Goal: Check status: Check status

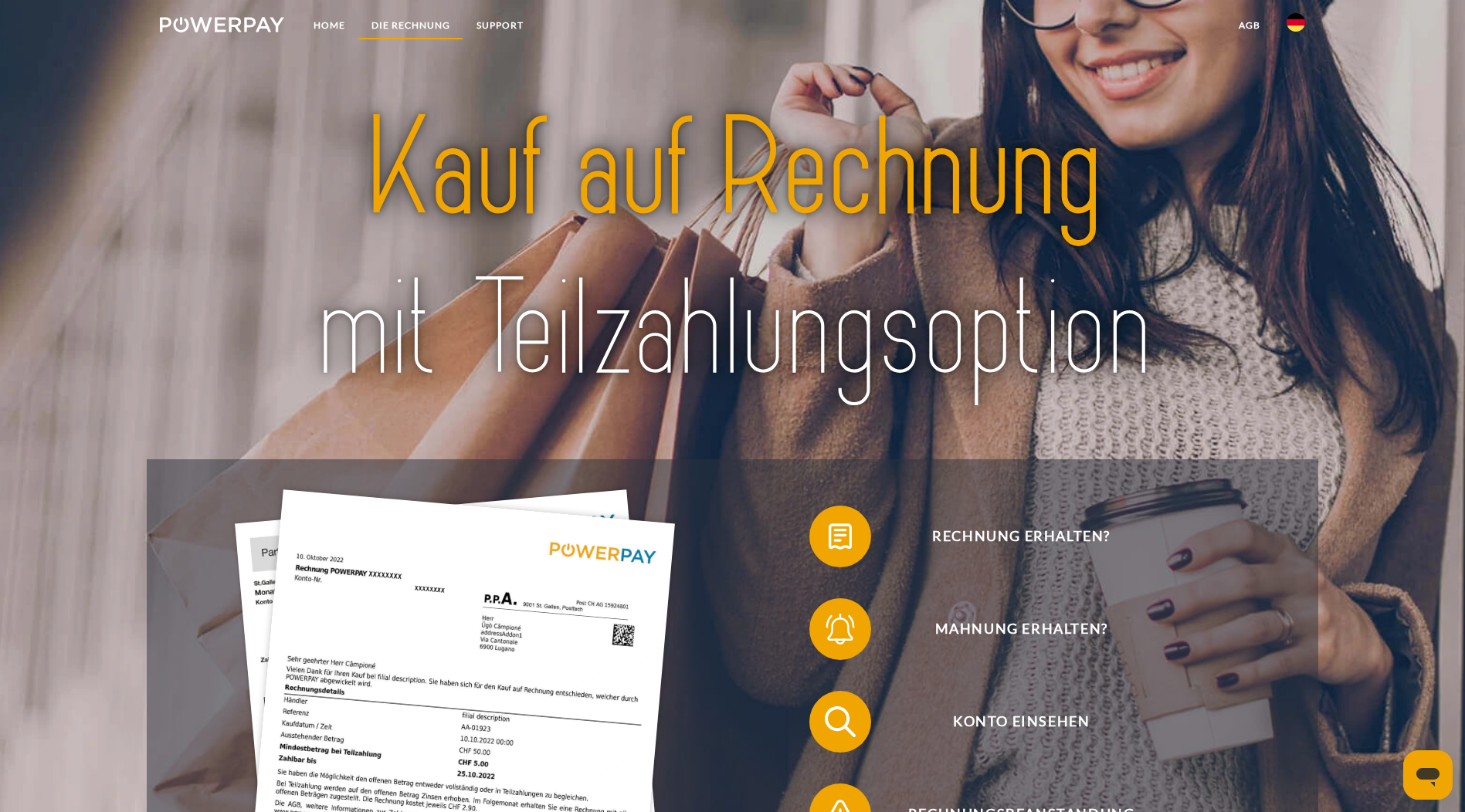
click at [405, 24] on link "DIE RECHNUNG" at bounding box center [411, 25] width 105 height 28
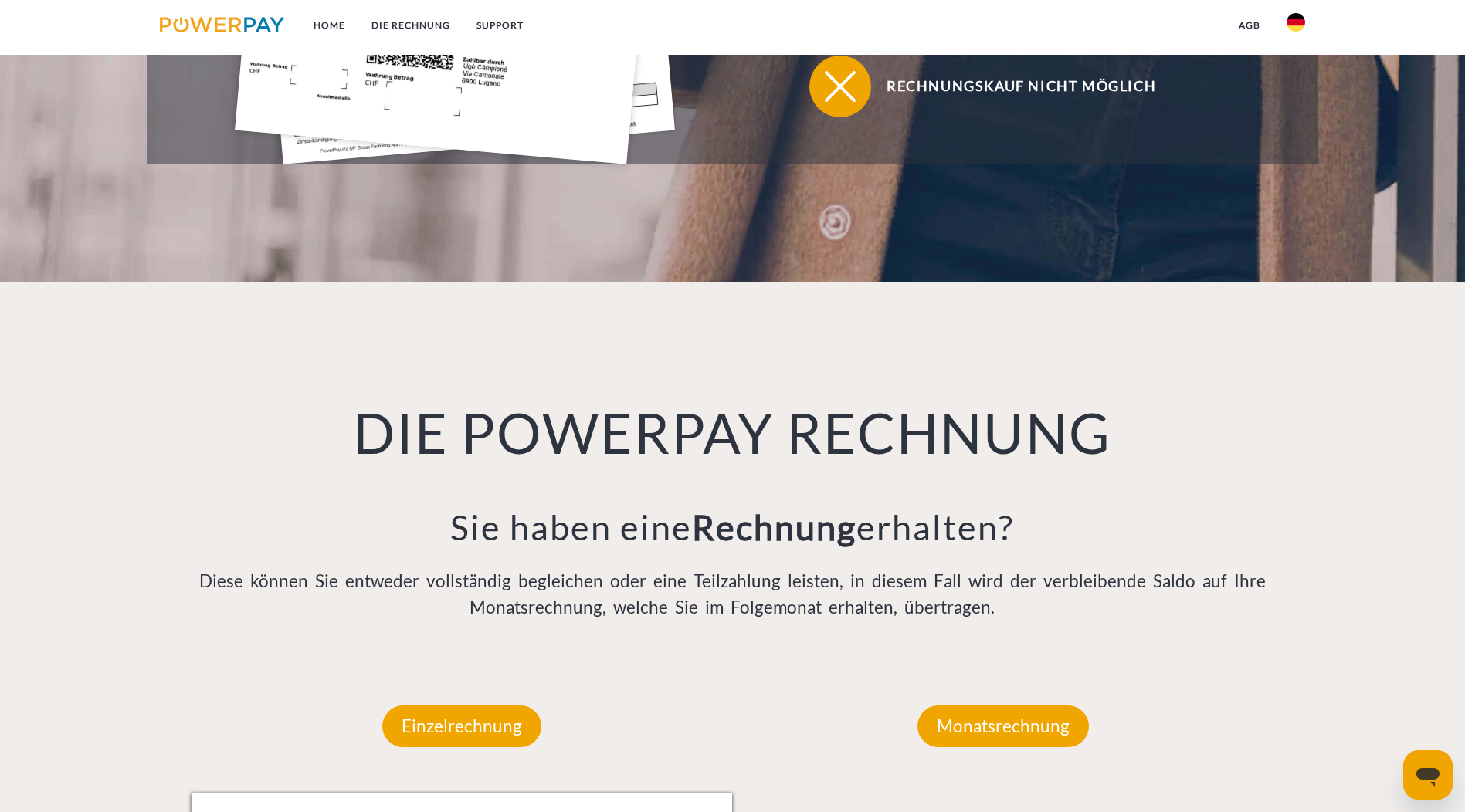
scroll to position [1029, 0]
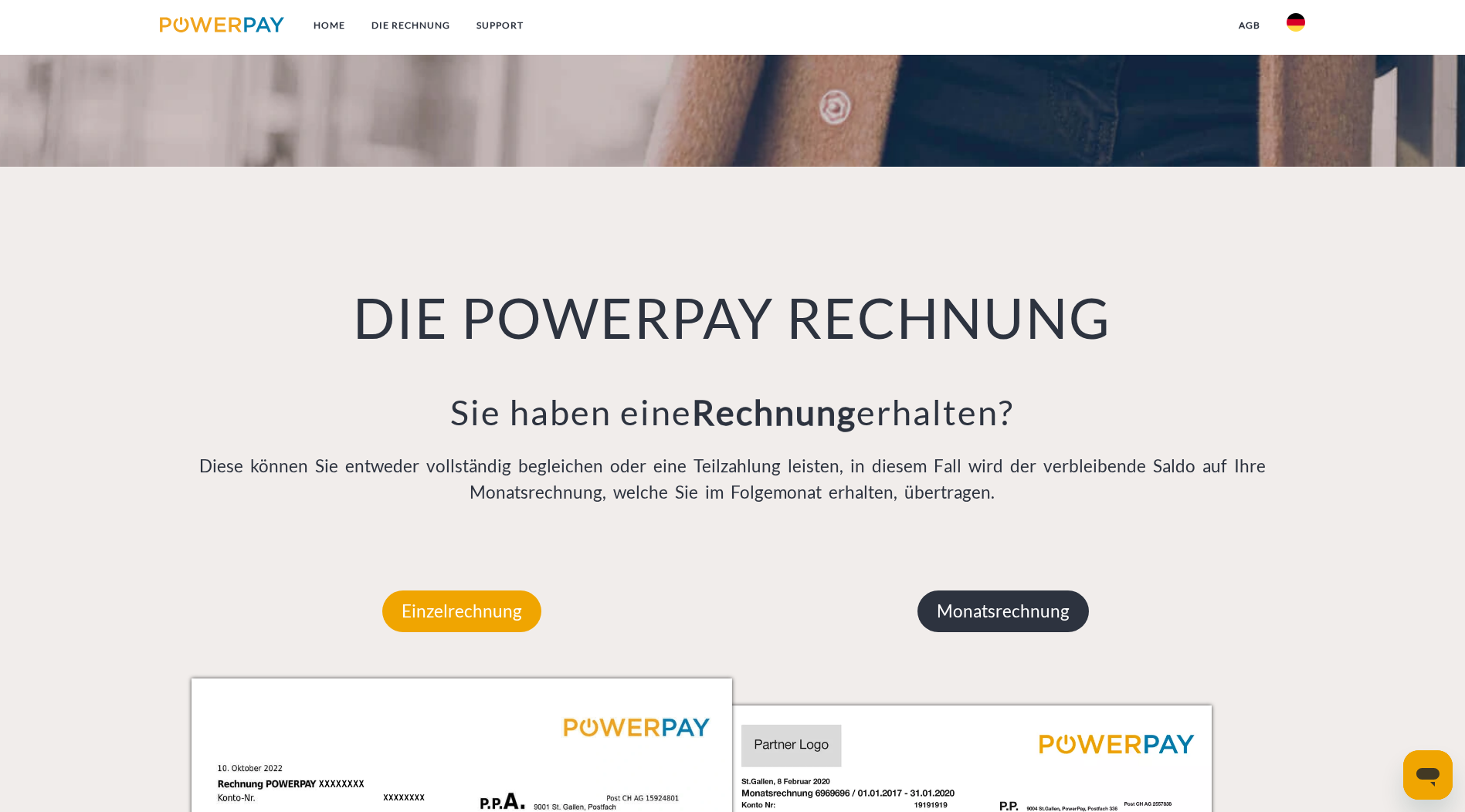
click at [938, 590] on p "Monatsrechnung" at bounding box center [1004, 611] width 172 height 42
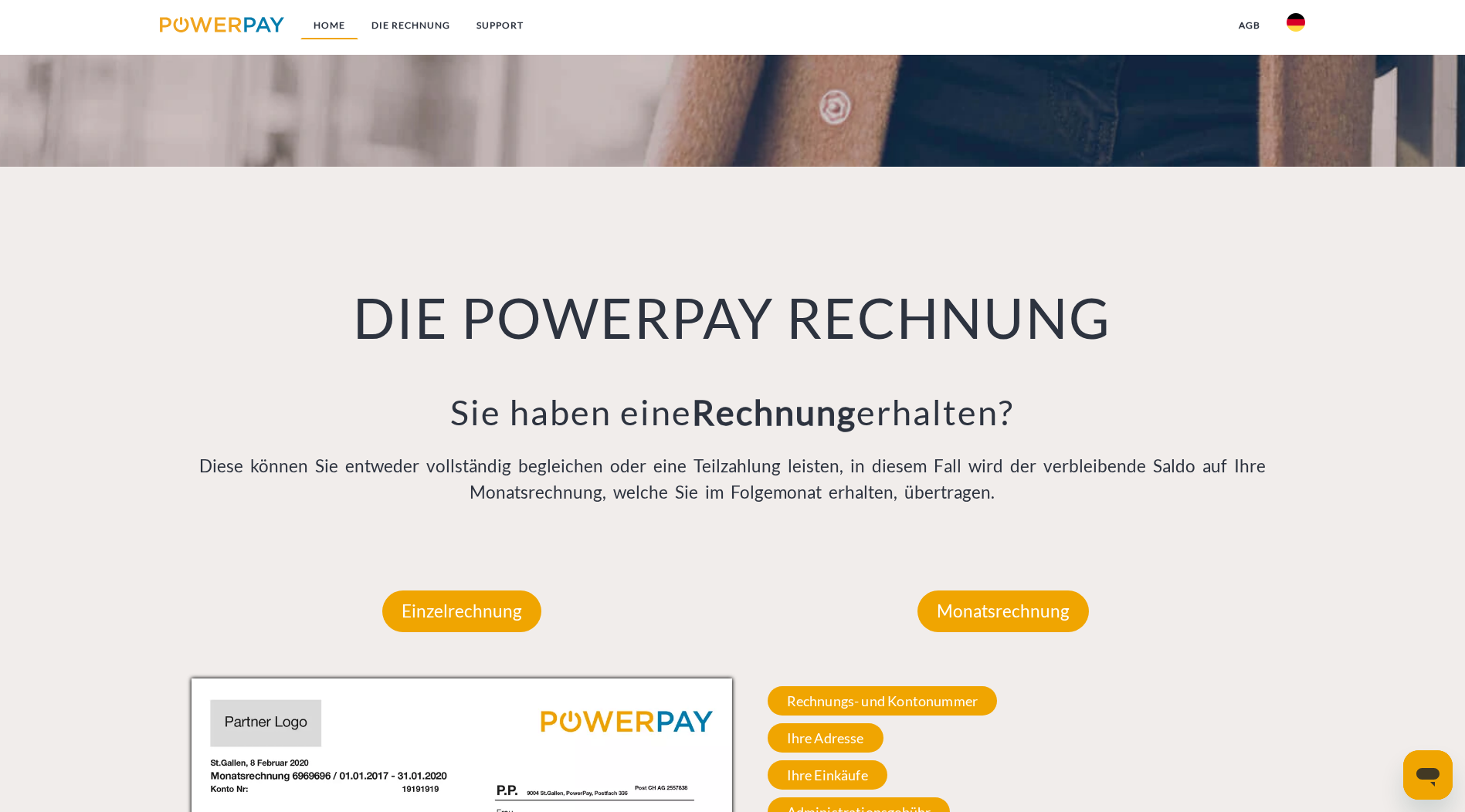
click at [331, 29] on link "Home" at bounding box center [329, 25] width 58 height 28
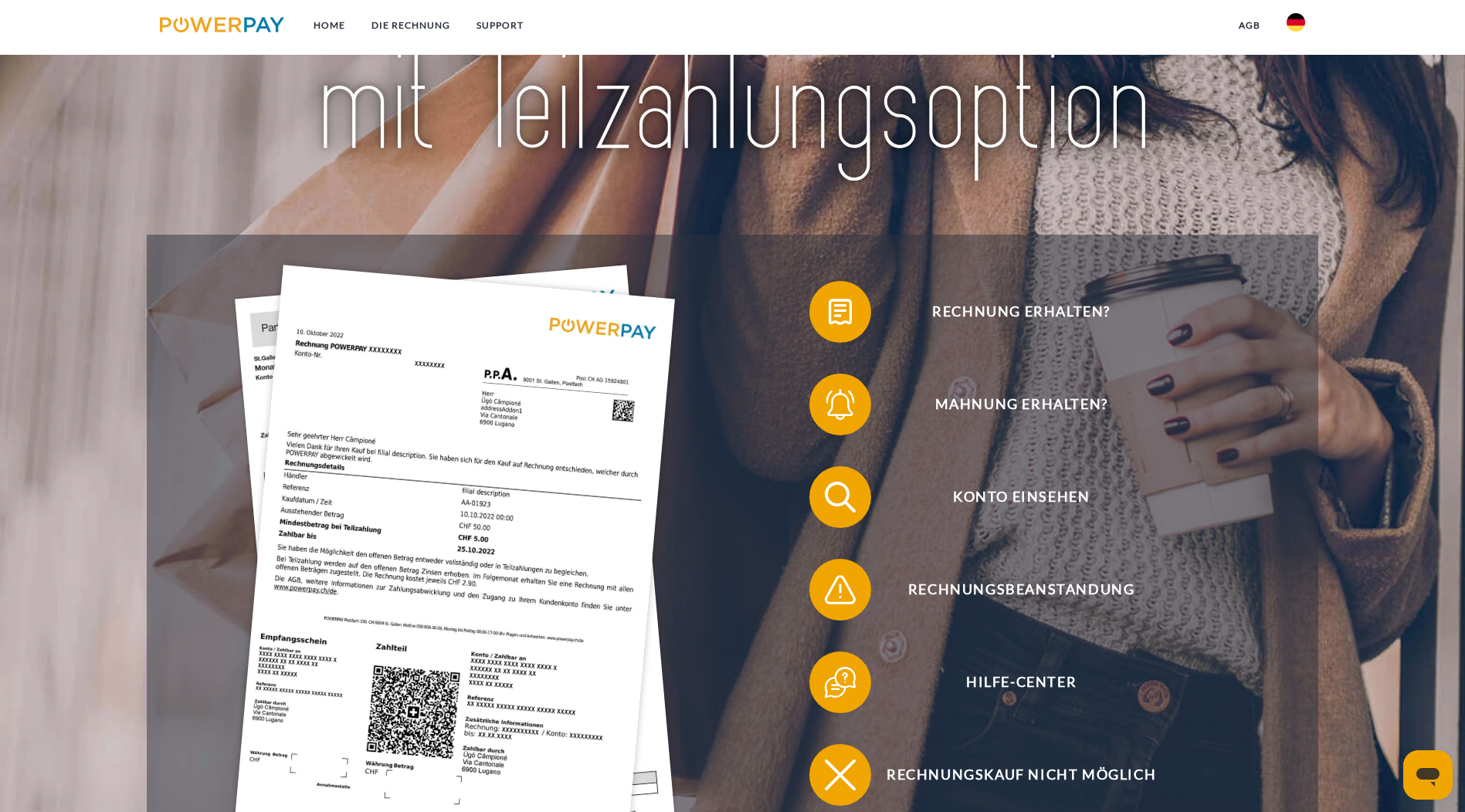
scroll to position [231, 0]
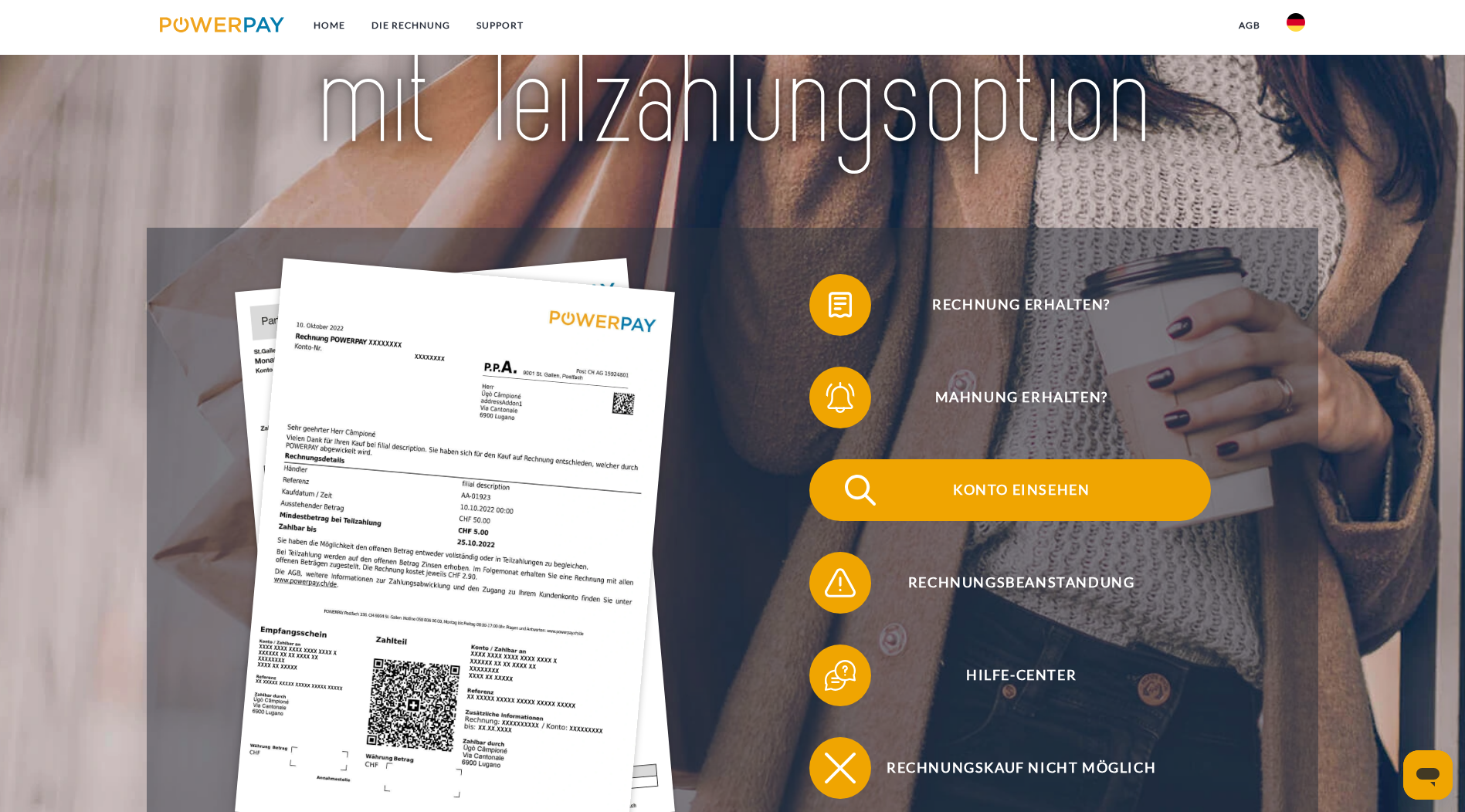
click at [832, 459] on span "Konto einsehen" at bounding box center [1021, 490] width 378 height 61
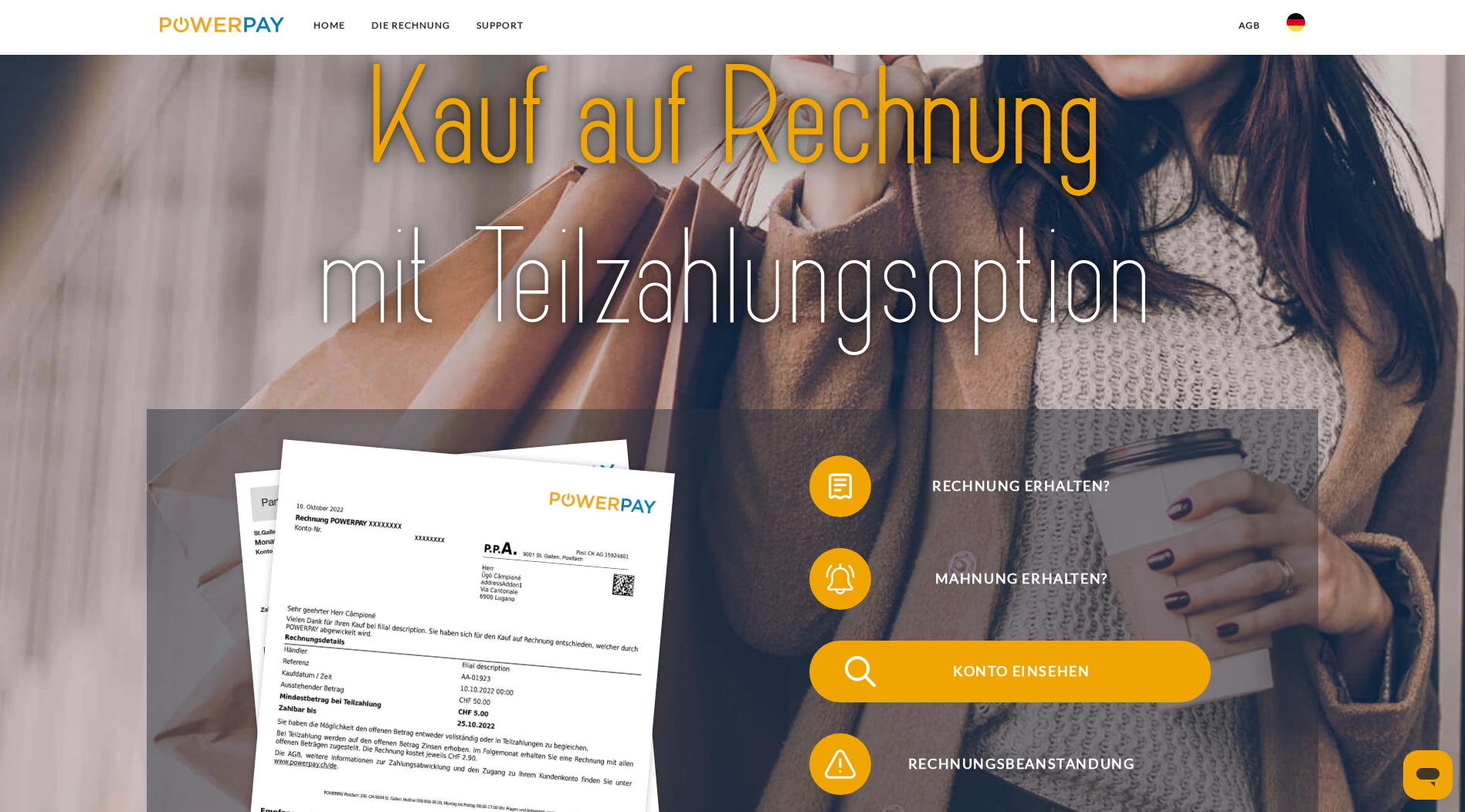
scroll to position [77, 0]
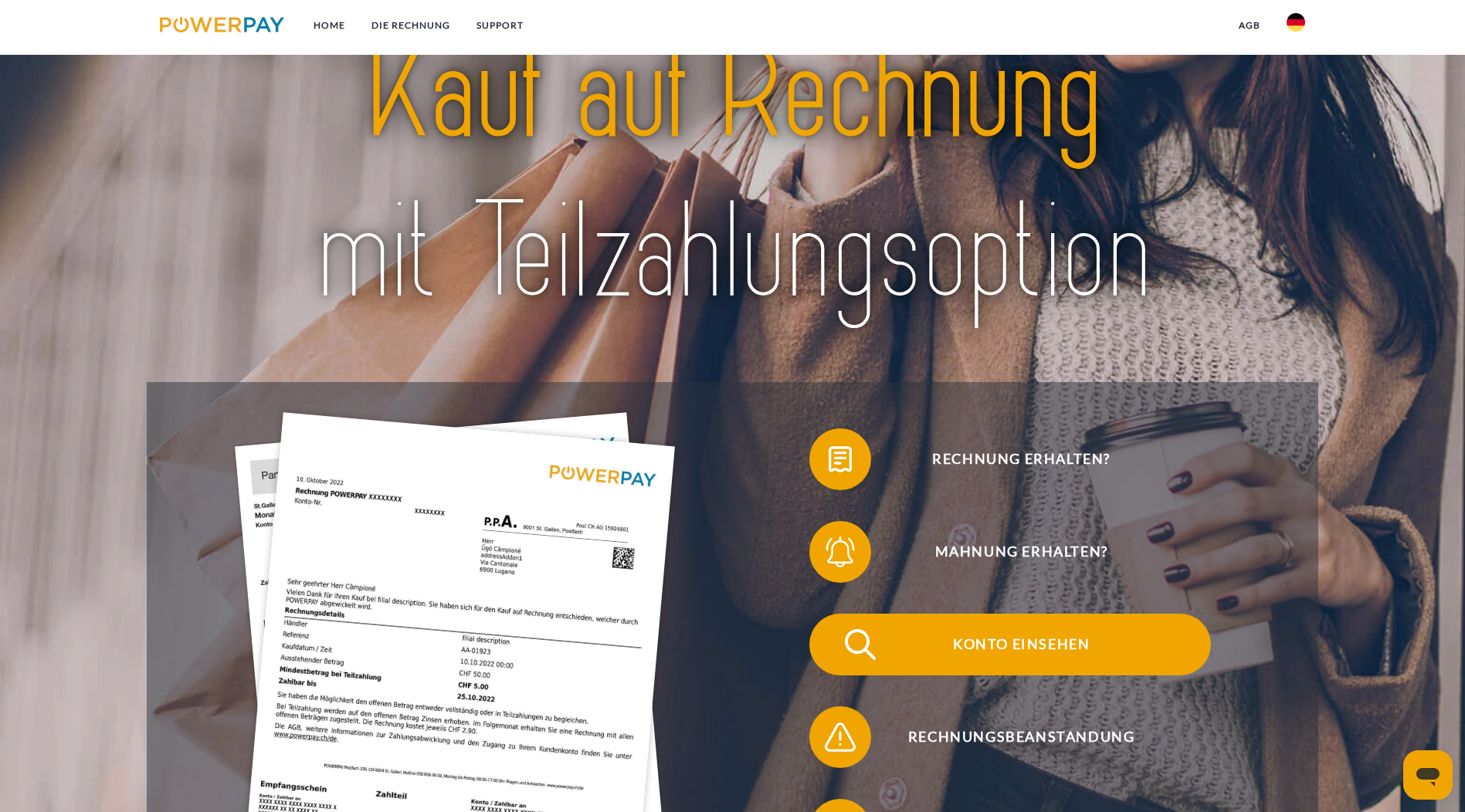
click at [832, 614] on span "Konto einsehen" at bounding box center [1021, 645] width 378 height 61
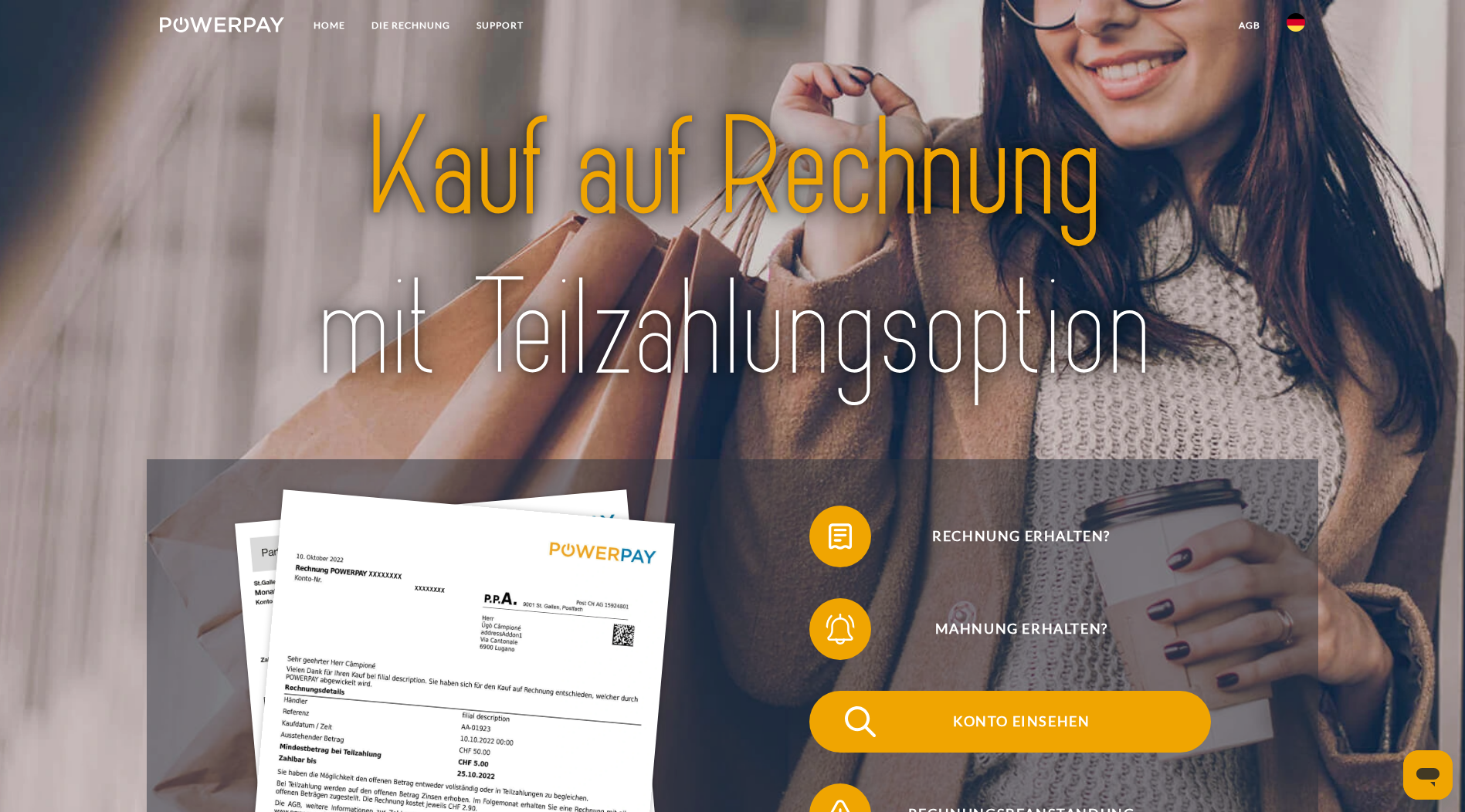
click at [832, 691] on span "Konto einsehen" at bounding box center [1021, 722] width 378 height 61
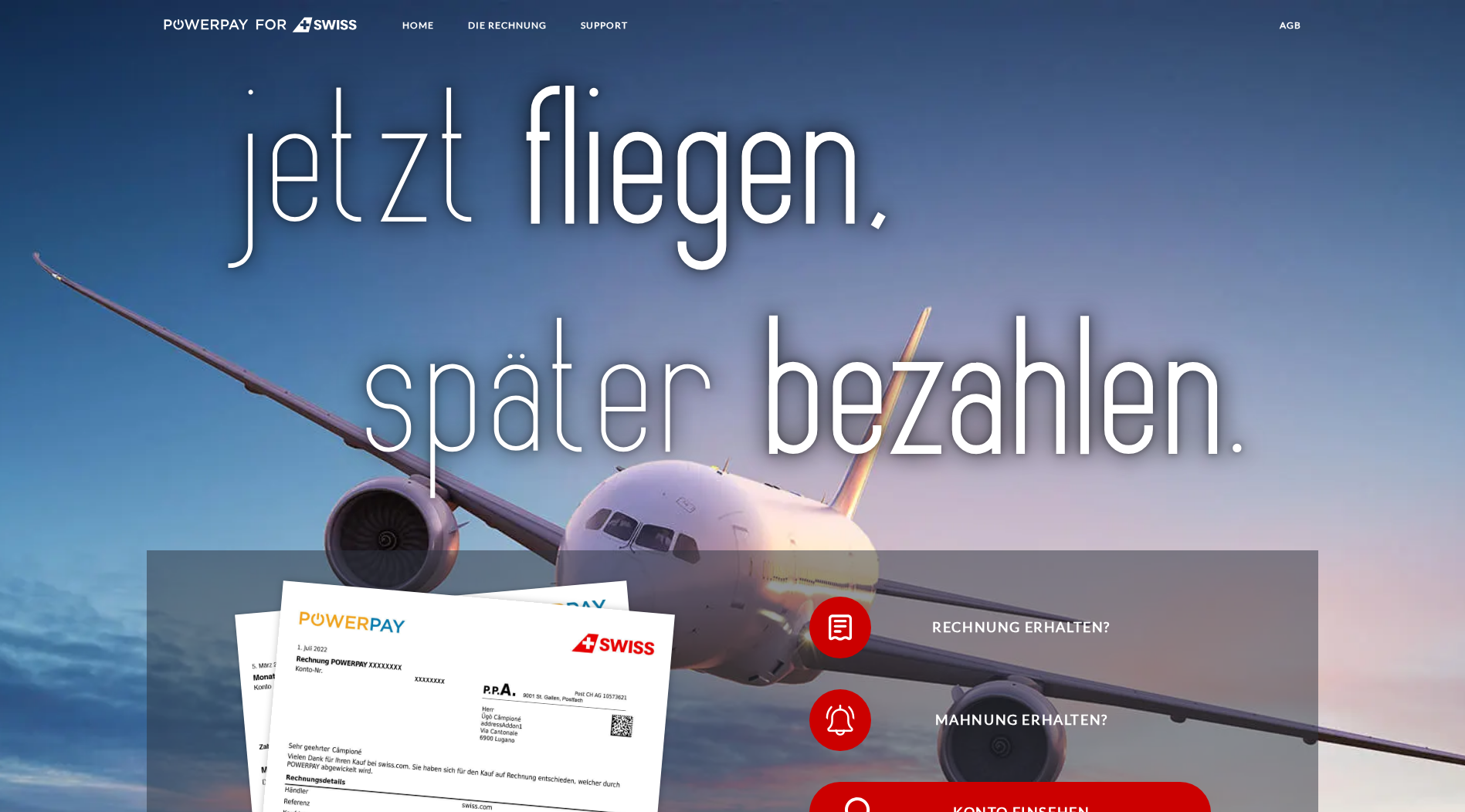
click at [832, 782] on span "Konto einsehen" at bounding box center [1021, 813] width 378 height 61
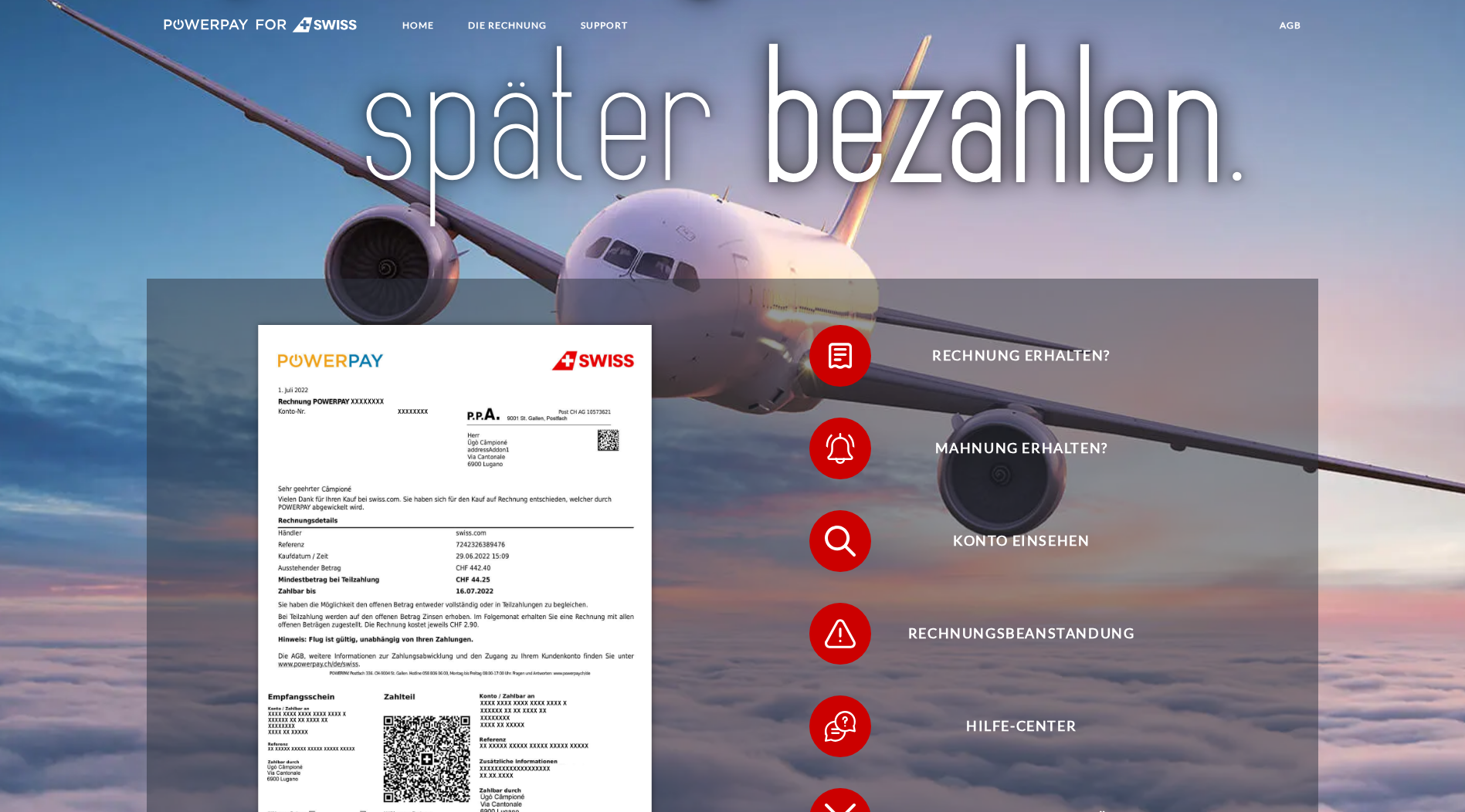
scroll to position [309, 0]
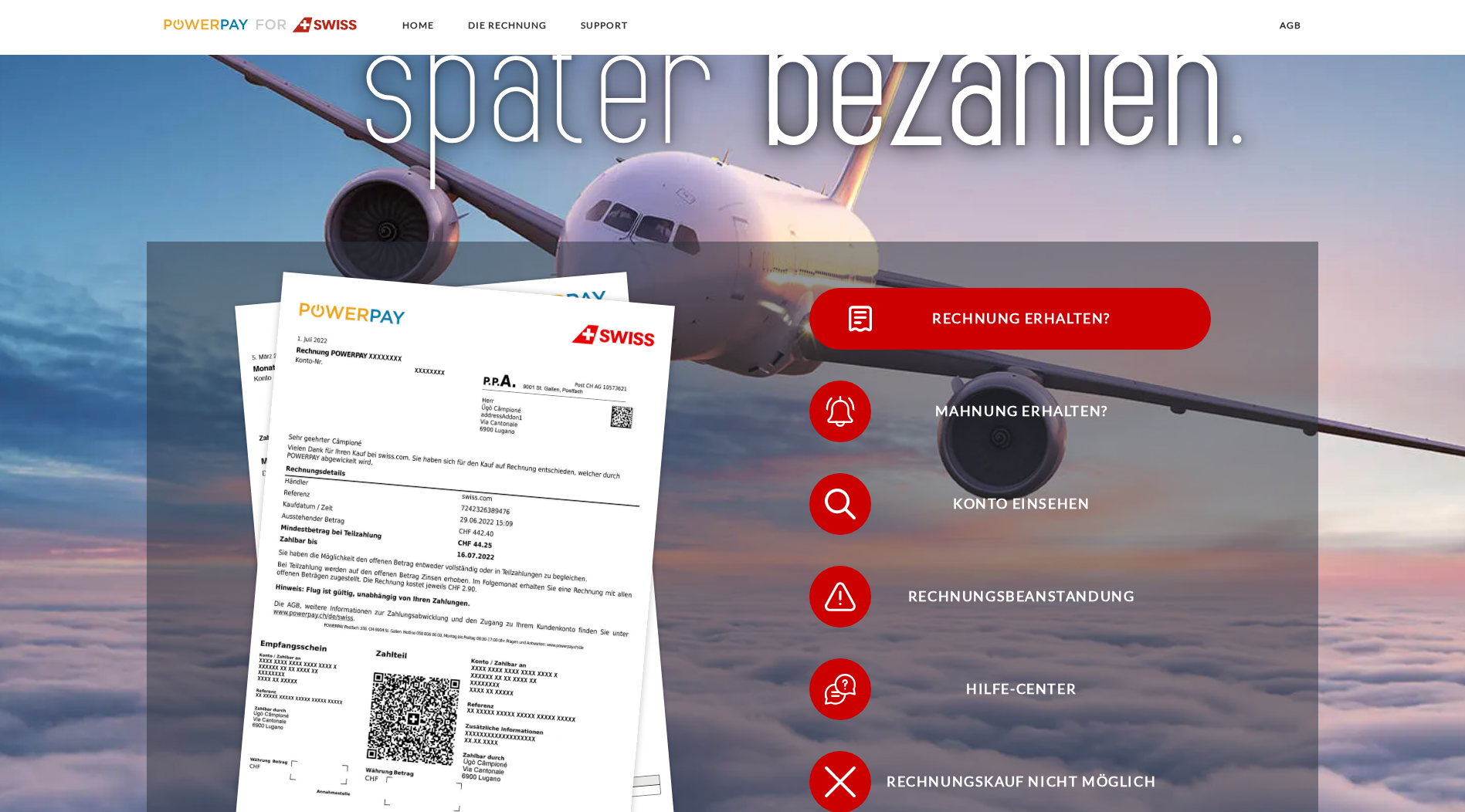
click at [832, 342] on span "Rechnung erhalten?" at bounding box center [1021, 319] width 378 height 61
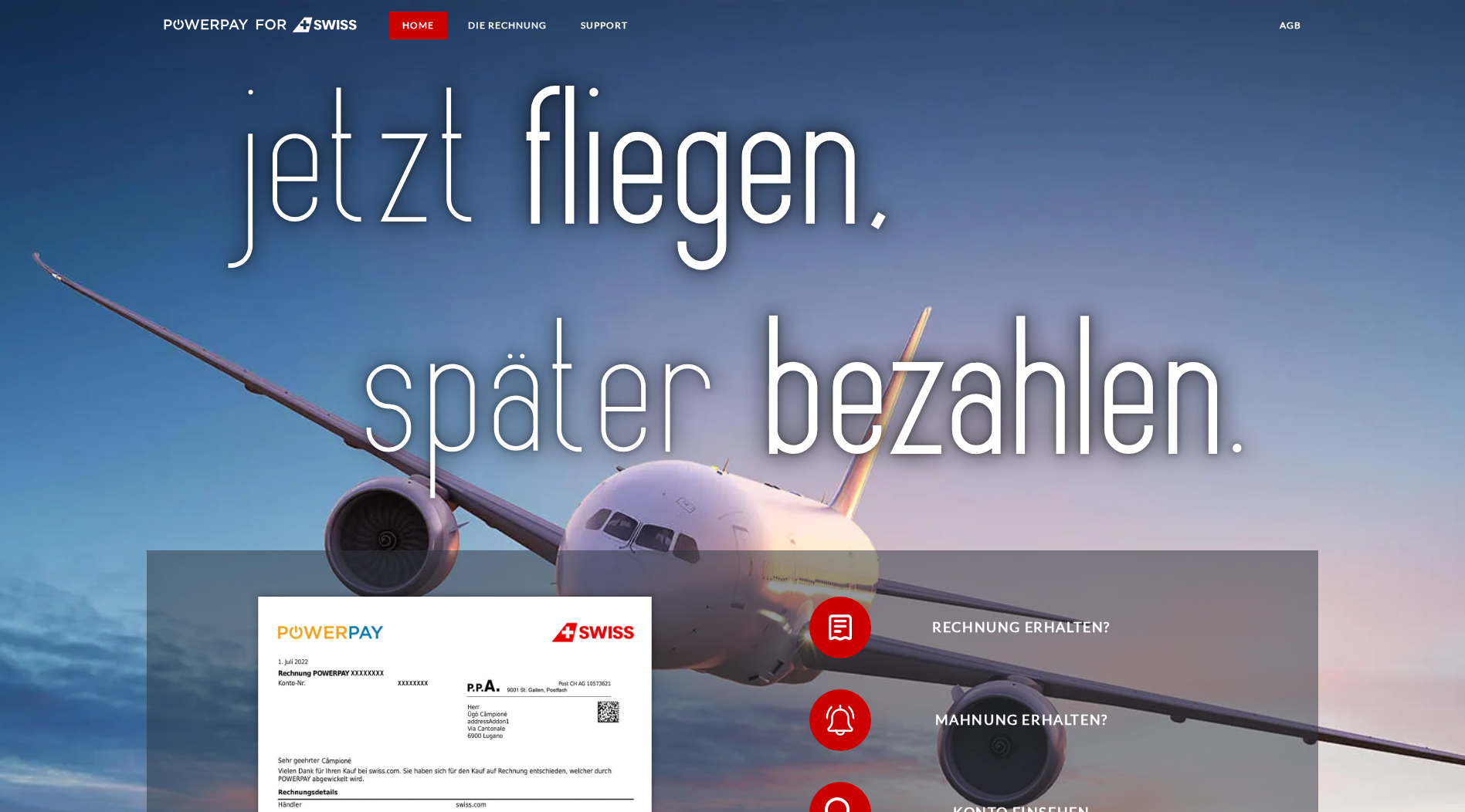
click at [409, 29] on link "Home" at bounding box center [418, 25] width 58 height 28
click at [411, 29] on link "Home" at bounding box center [418, 25] width 58 height 28
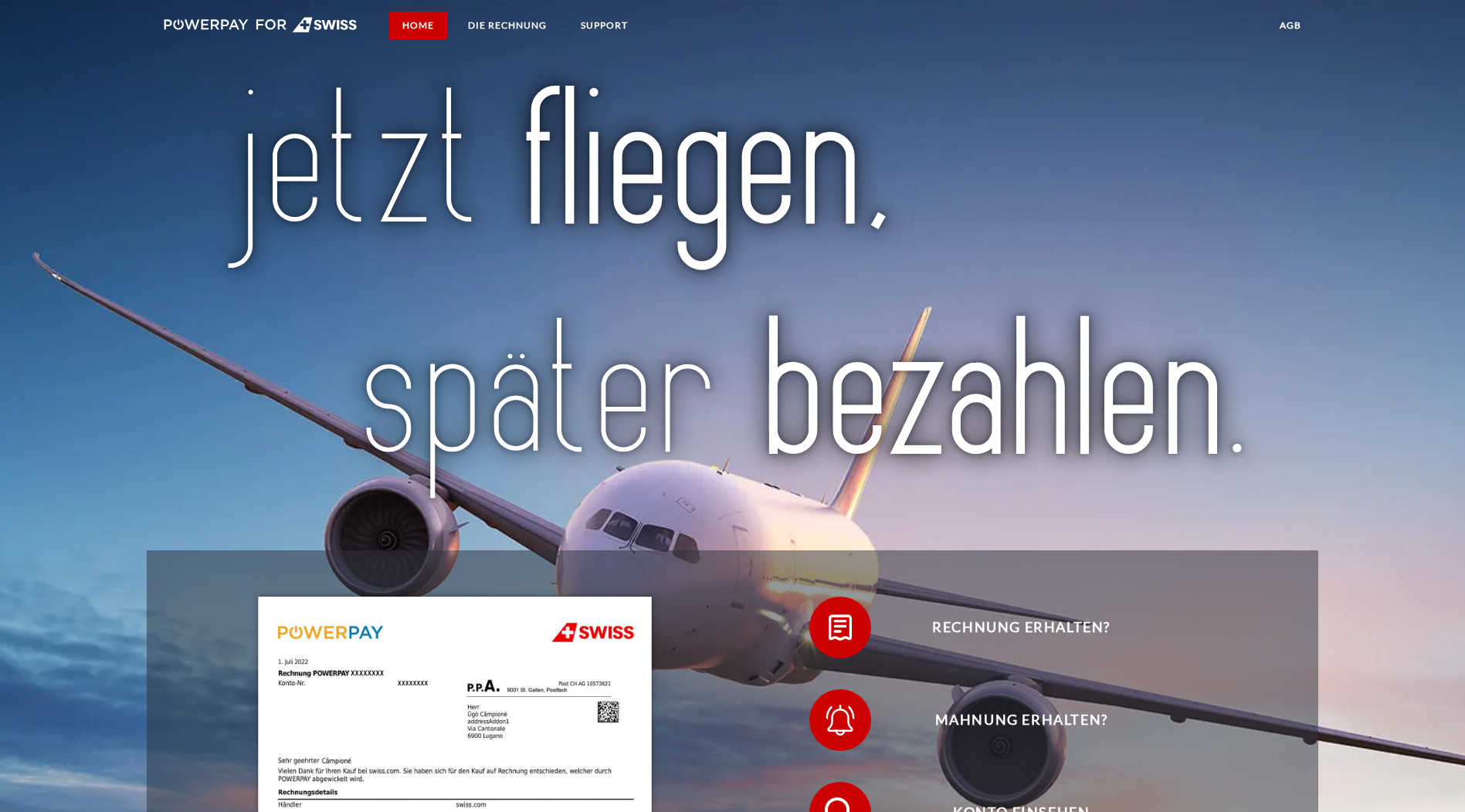
click at [411, 29] on link "Home" at bounding box center [418, 25] width 58 height 28
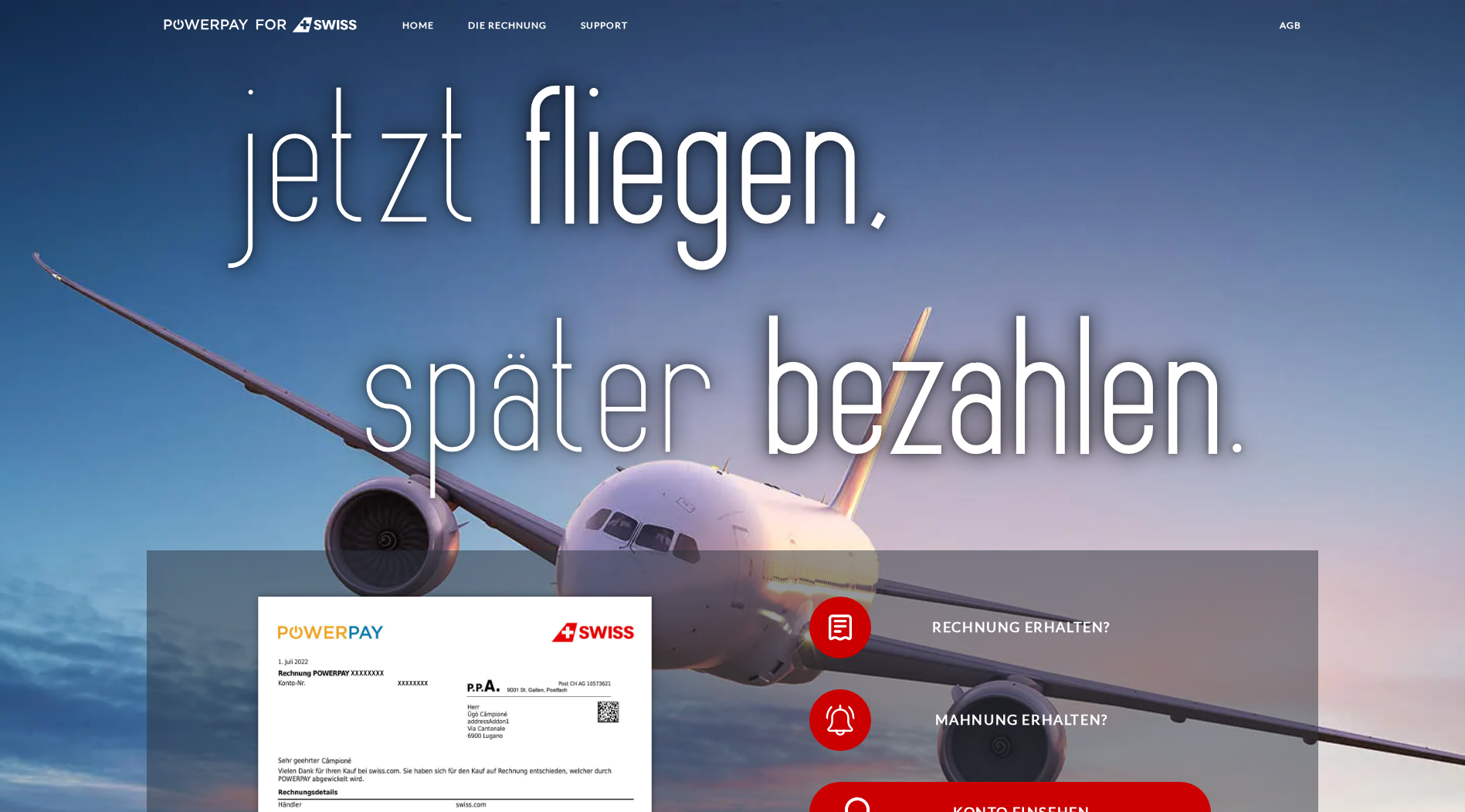
click at [832, 782] on span "Konto einsehen" at bounding box center [1021, 813] width 378 height 61
click at [181, 18] on img at bounding box center [260, 24] width 194 height 15
click at [1300, 30] on link "agb" at bounding box center [1290, 25] width 48 height 28
click at [1447, 14] on nav "Home DIE RECHNUNG SUPPORT agb" at bounding box center [732, 27] width 1465 height 55
drag, startPoint x: 1424, startPoint y: 14, endPoint x: 1390, endPoint y: 8, distance: 34.5
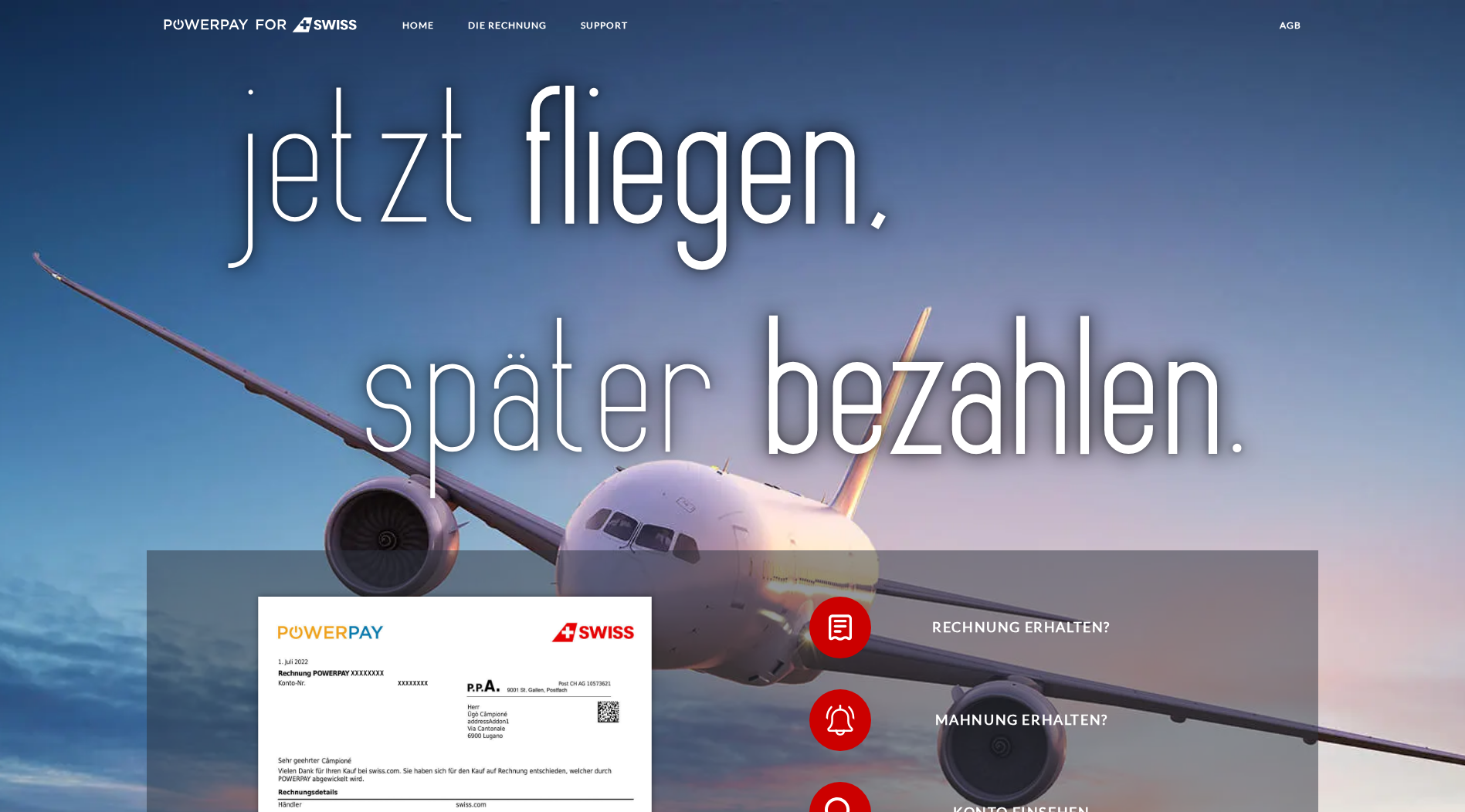
click at [1392, 10] on nav "Home DIE RECHNUNG SUPPORT agb" at bounding box center [732, 27] width 1465 height 55
click at [1390, 8] on nav "Home DIE RECHNUNG SUPPORT agb" at bounding box center [732, 27] width 1465 height 55
click at [1387, 11] on nav "Home DIE RECHNUNG SUPPORT agb" at bounding box center [732, 27] width 1465 height 55
drag, startPoint x: 1387, startPoint y: 11, endPoint x: 1385, endPoint y: 29, distance: 18.1
click at [1385, 29] on nav "Home DIE RECHNUNG SUPPORT agb" at bounding box center [732, 27] width 1465 height 55
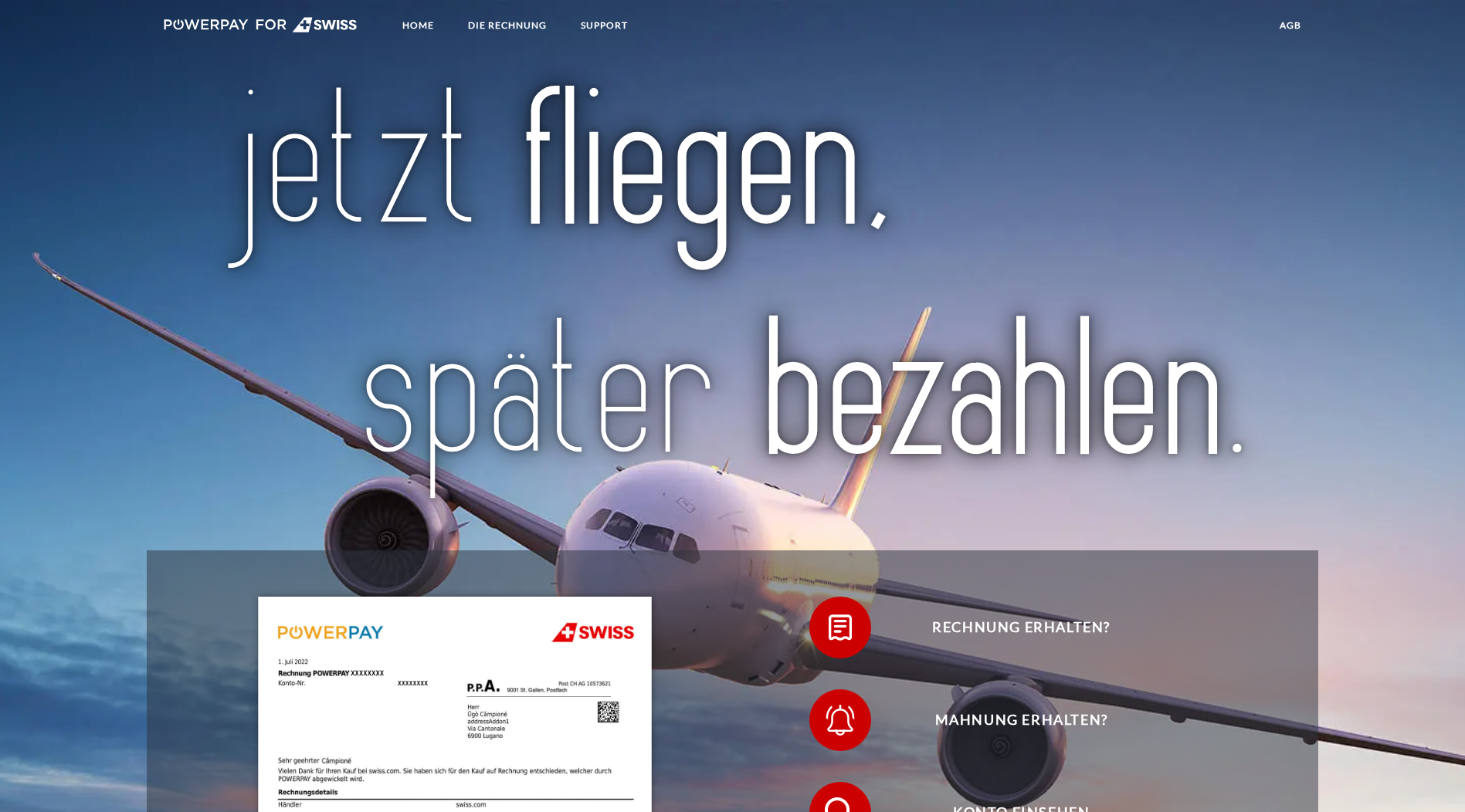
click at [1390, 24] on nav "Home DIE RECHNUNG SUPPORT agb" at bounding box center [732, 27] width 1465 height 55
click at [1392, 28] on nav "Home DIE RECHNUNG SUPPORT agb" at bounding box center [732, 27] width 1465 height 55
click at [1392, 31] on nav "Home DIE RECHNUNG SUPPORT agb" at bounding box center [732, 27] width 1465 height 55
drag, startPoint x: 1392, startPoint y: 31, endPoint x: 1077, endPoint y: 168, distance: 343.5
click at [1077, 168] on img at bounding box center [732, 295] width 1033 height 427
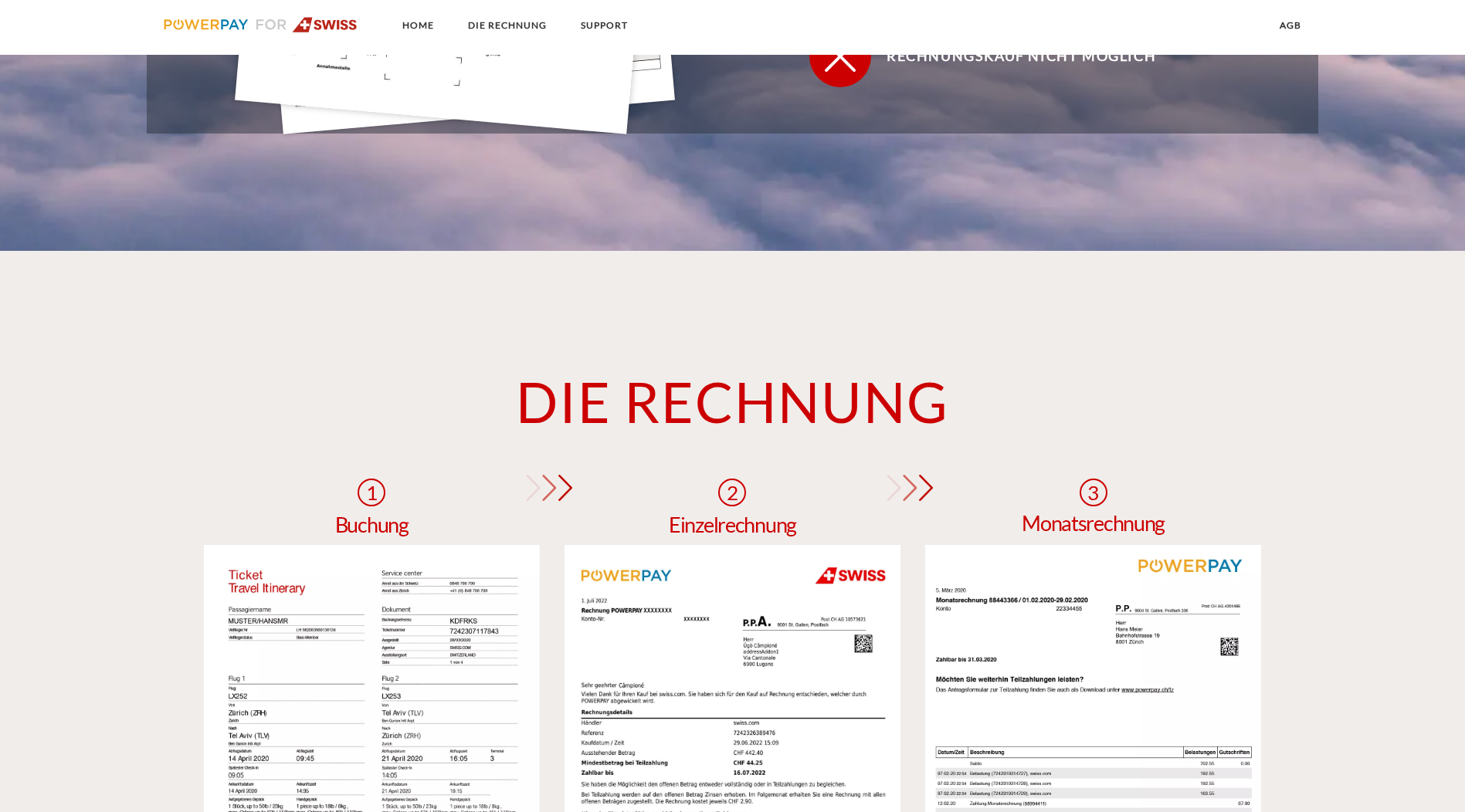
scroll to position [1158, 0]
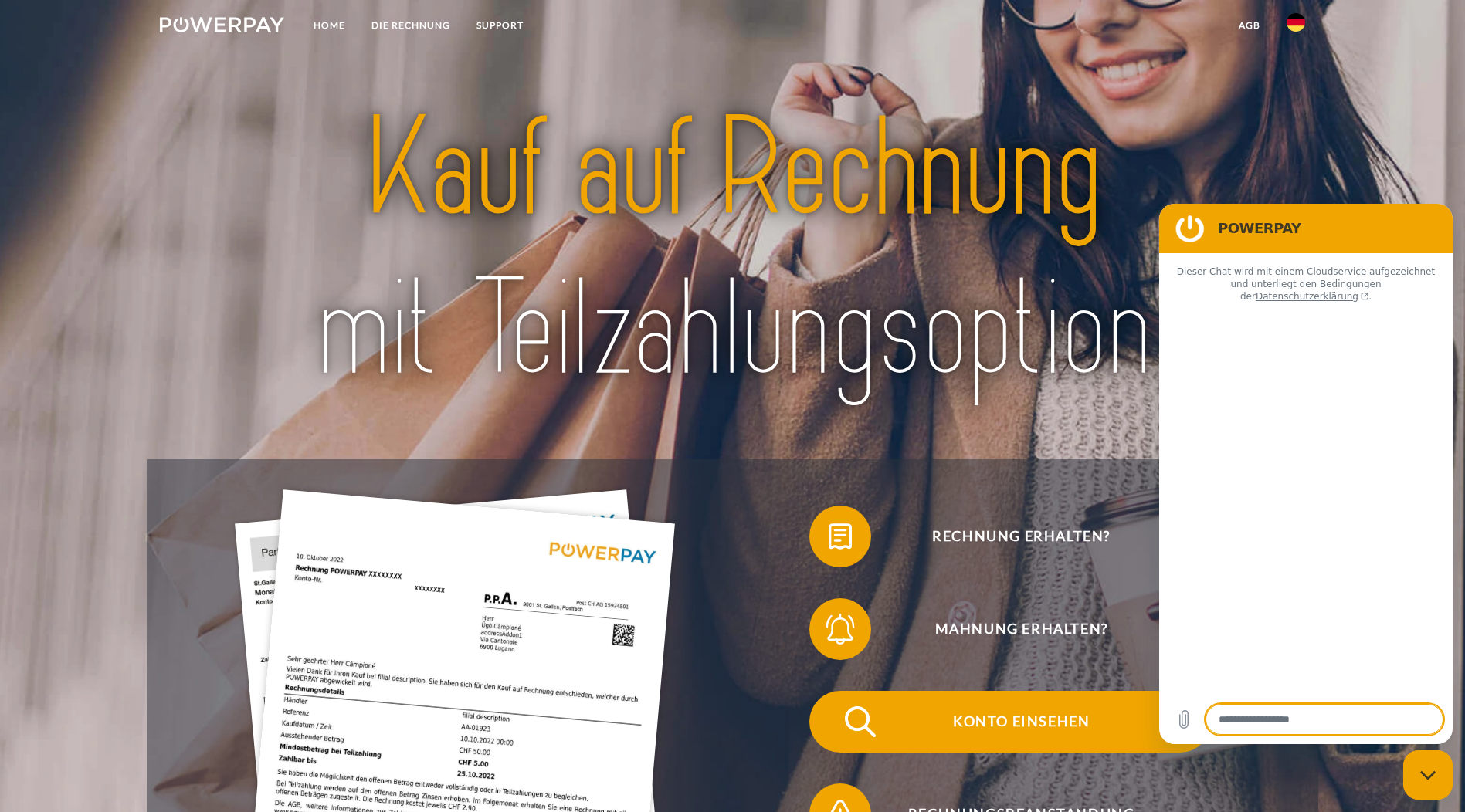
type textarea "*"
click at [832, 691] on span "Konto einsehen" at bounding box center [1021, 722] width 378 height 61
